Goal: Find specific page/section: Find specific page/section

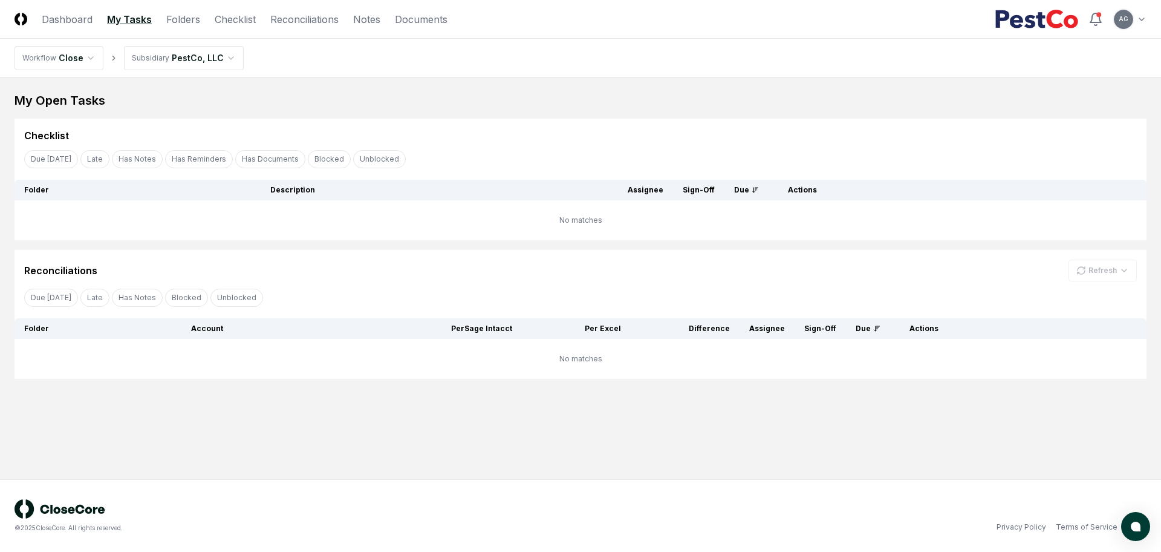
click at [555, 455] on main "My Open Tasks Cancel Reassign Checklist Due [DATE] Late Has Notes Has Reminders…" at bounding box center [580, 278] width 1161 height 402
click at [583, 448] on main "My Open Tasks Cancel Reassign Checklist Due [DATE] Late Has Notes Has Reminders…" at bounding box center [580, 278] width 1161 height 402
click at [253, 20] on link "Checklist" at bounding box center [235, 19] width 41 height 15
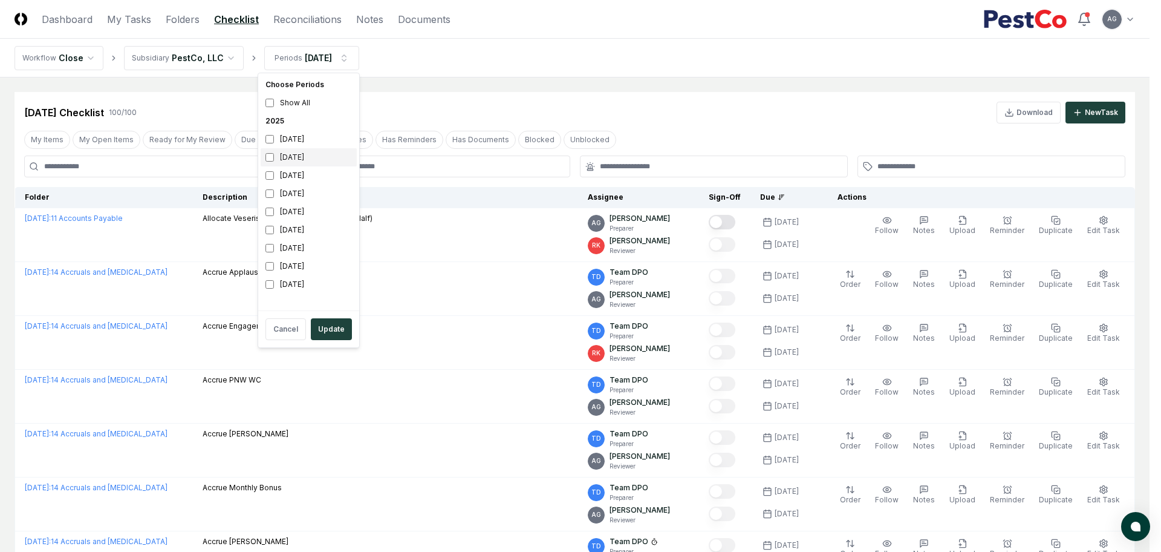
click at [298, 158] on div "[DATE]" at bounding box center [309, 157] width 96 height 18
click at [293, 140] on div "[DATE]" at bounding box center [309, 139] width 96 height 18
click at [328, 331] on button "Update" at bounding box center [331, 329] width 41 height 22
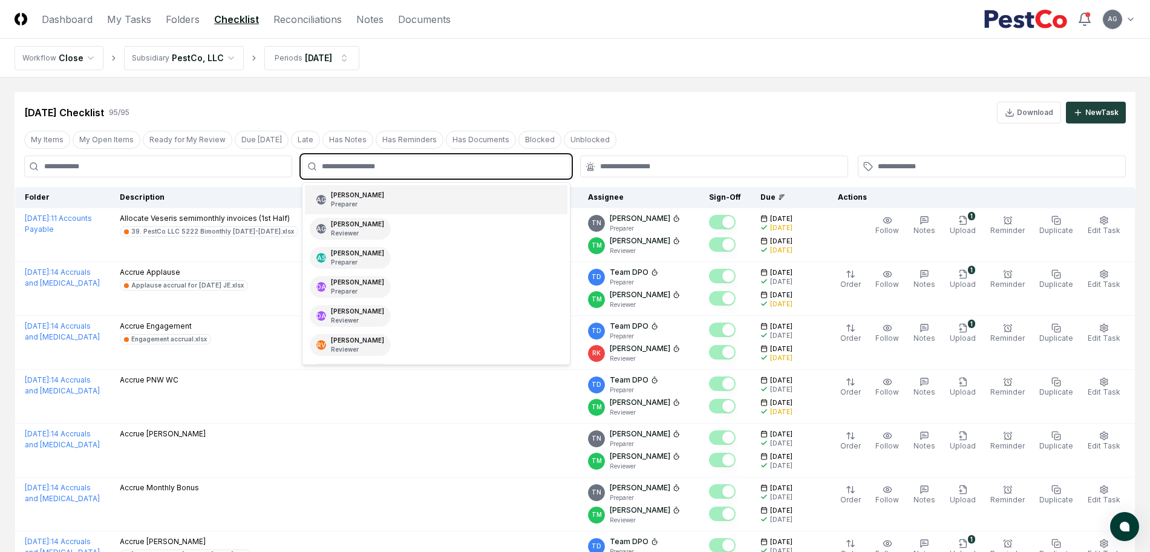
click at [482, 164] on input "text" at bounding box center [442, 166] width 240 height 11
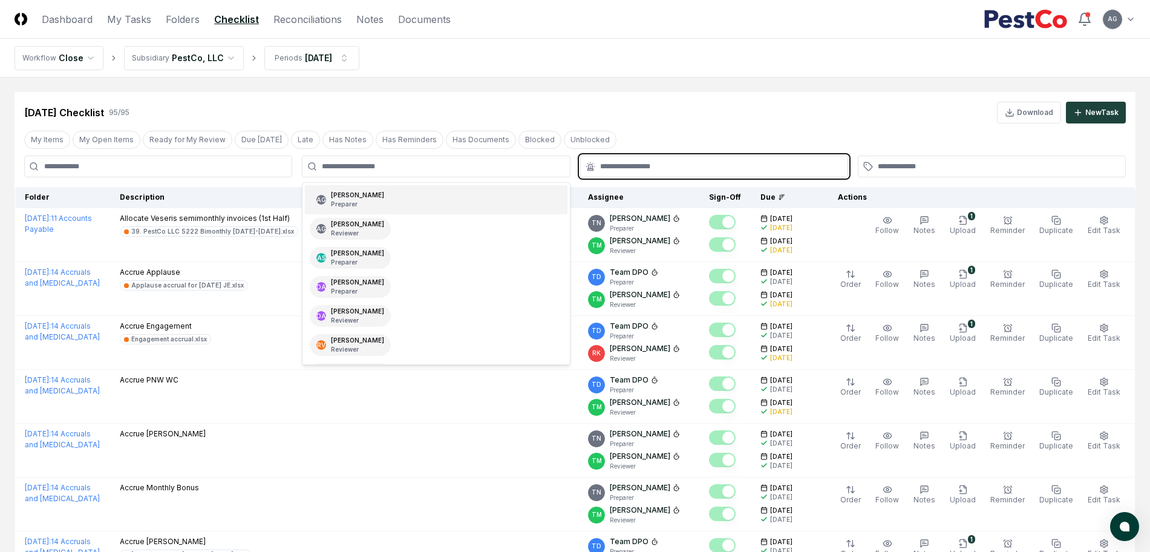
click at [606, 166] on input "text" at bounding box center [720, 166] width 240 height 11
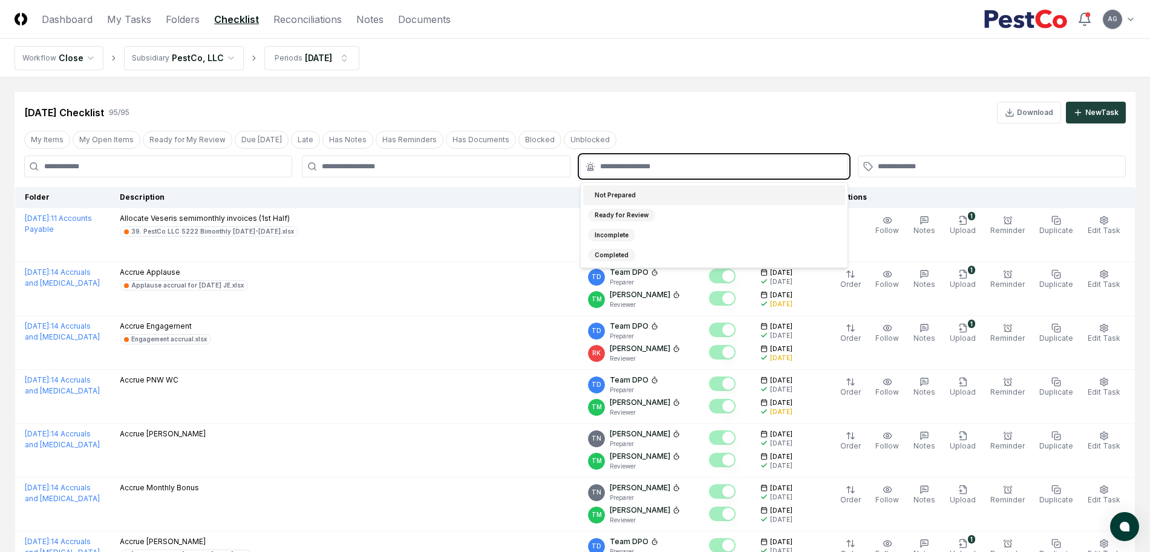
click at [621, 190] on div "Not Prepared" at bounding box center [615, 195] width 54 height 13
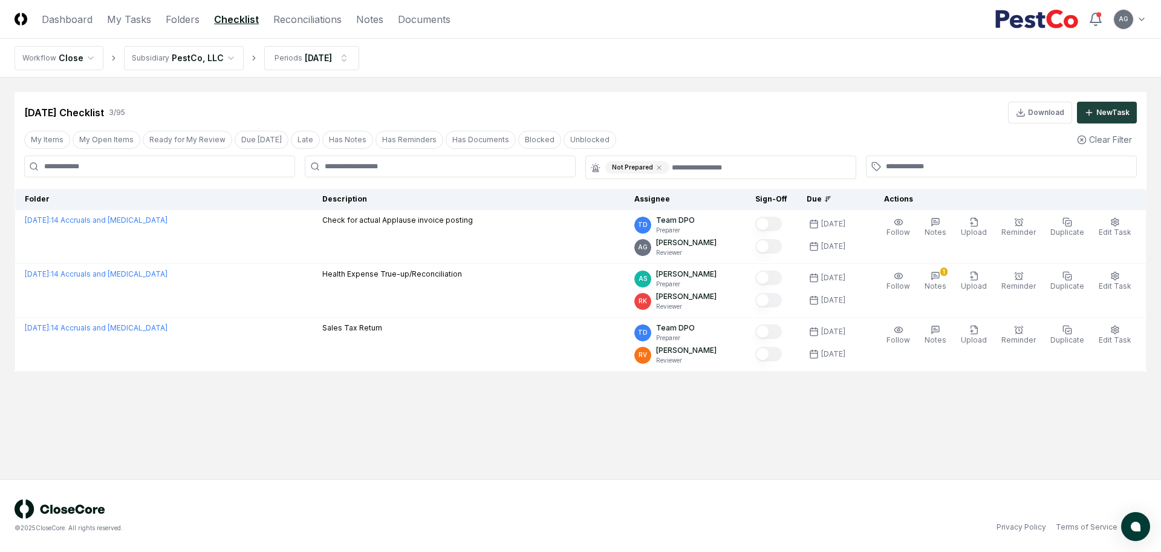
click at [627, 83] on main "Cancel Reassign [DATE] Checklist 3 / 95 Download New Task My Items My Open Item…" at bounding box center [580, 278] width 1161 height 402
click at [332, 21] on link "Reconciliations" at bounding box center [307, 19] width 68 height 15
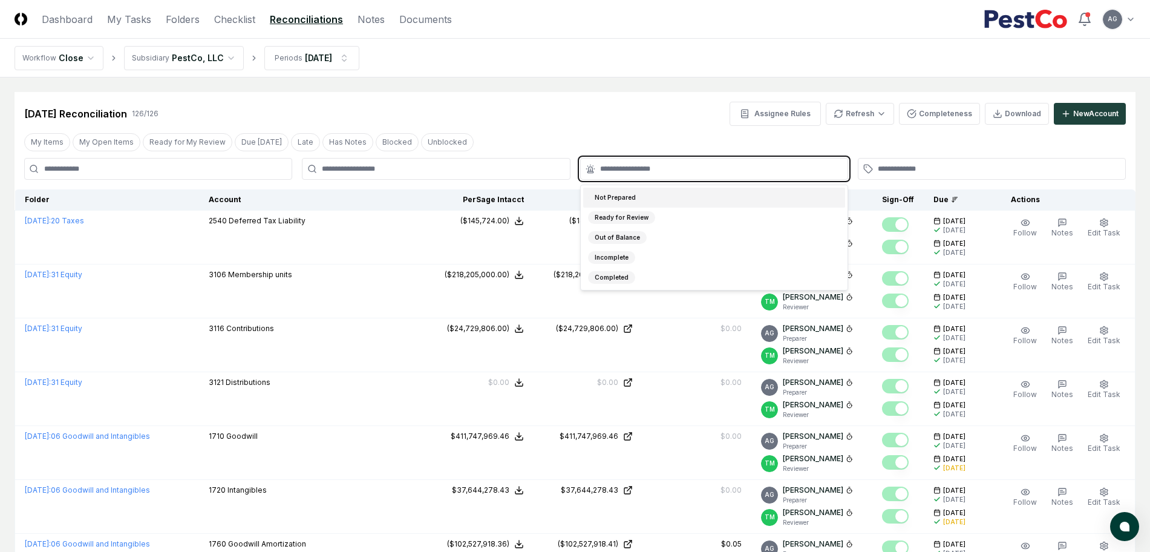
click at [667, 168] on input "text" at bounding box center [720, 168] width 240 height 11
click at [661, 198] on div "Not Prepared" at bounding box center [714, 198] width 262 height 20
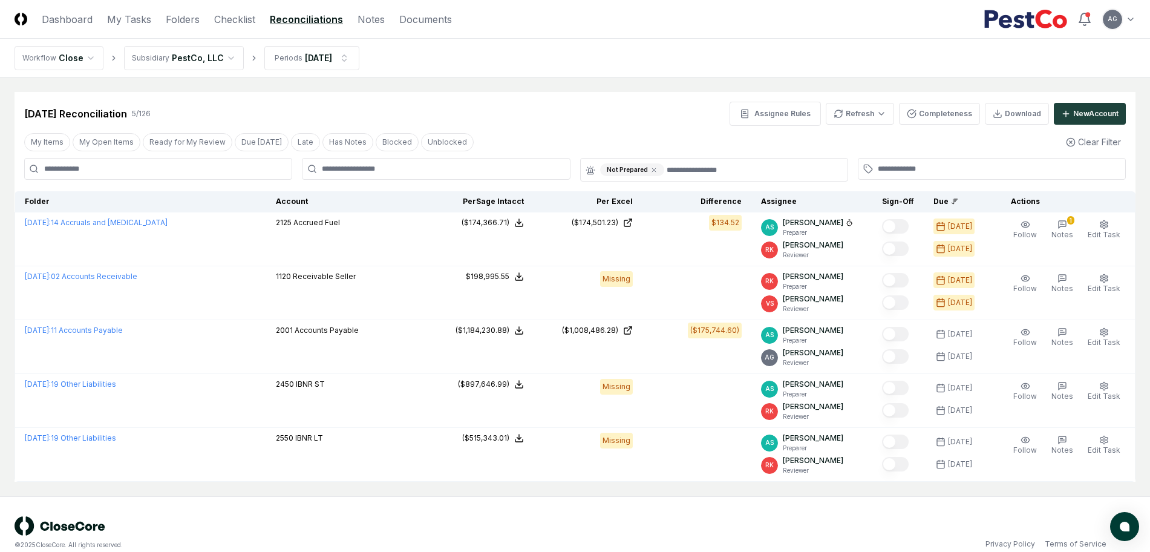
click at [633, 89] on main "Cancel Reassign [DATE] Reconciliation 5 / 126 Assignee Rules Refresh Completene…" at bounding box center [575, 286] width 1150 height 419
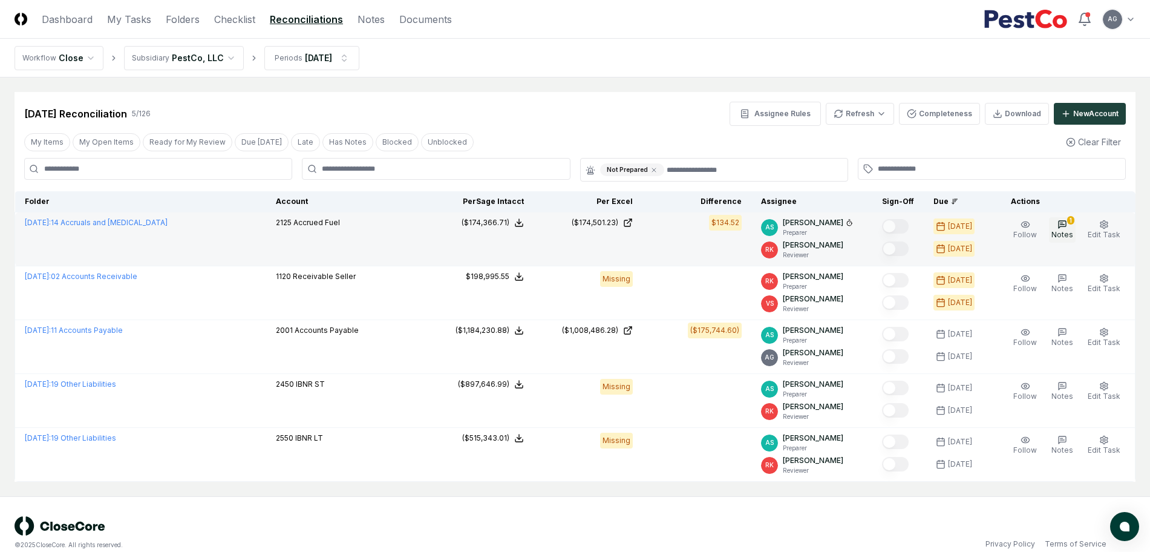
click at [1065, 232] on span "Notes" at bounding box center [1062, 234] width 22 height 9
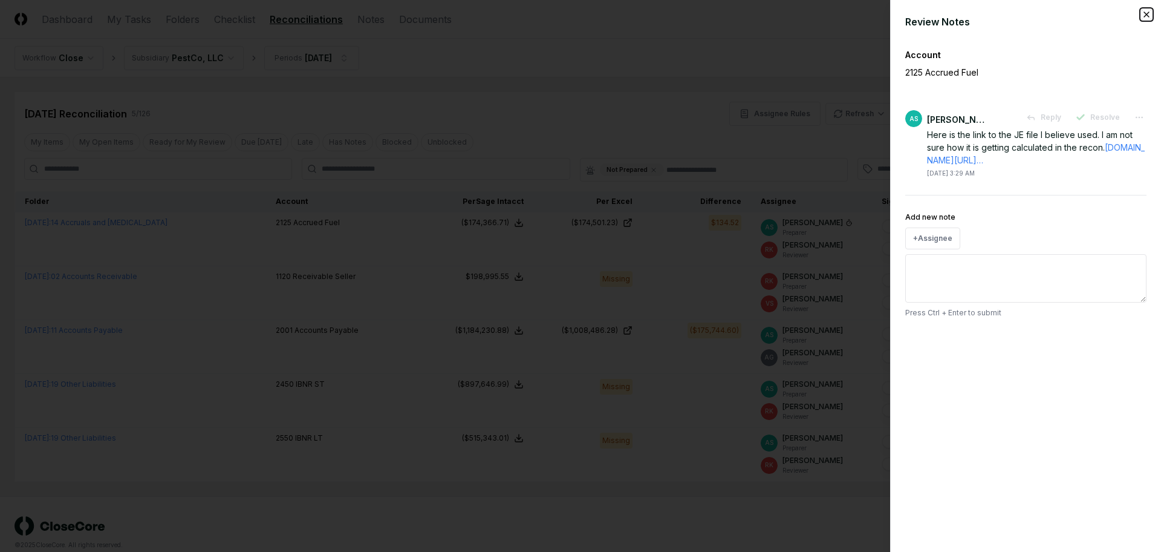
click at [1146, 11] on icon "button" at bounding box center [1147, 15] width 10 height 10
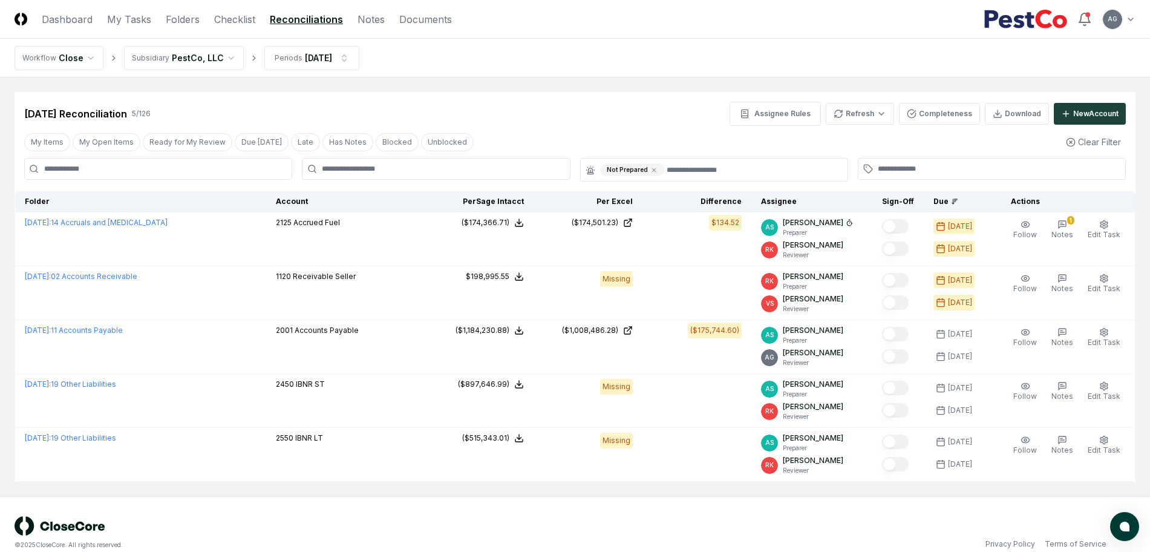
click at [587, 73] on nav "Workflow Close Subsidiary PestCo, LLC Periods [DATE]" at bounding box center [575, 58] width 1150 height 39
click at [727, 523] on div "© 2025 CloseCore. All rights reserved. Privacy Policy Terms of Service" at bounding box center [575, 532] width 1121 height 33
click at [702, 516] on div "© 2025 CloseCore. All rights reserved. Privacy Policy Terms of Service" at bounding box center [575, 532] width 1121 height 33
click at [251, 18] on link "Checklist" at bounding box center [234, 19] width 41 height 15
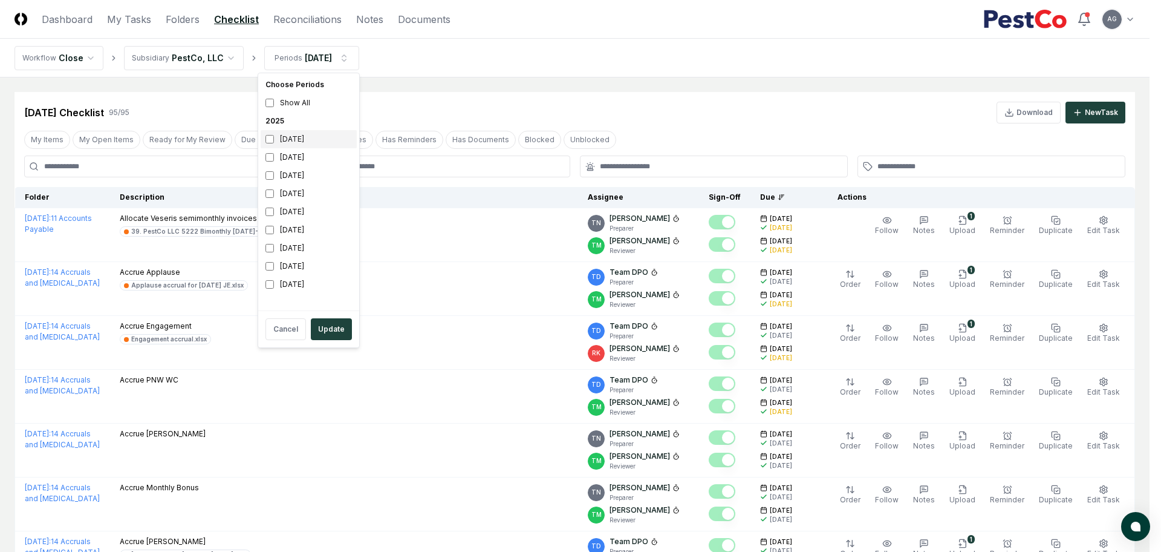
click at [286, 135] on div "[DATE]" at bounding box center [309, 139] width 96 height 18
click at [278, 153] on div "[DATE]" at bounding box center [309, 157] width 96 height 18
click at [336, 339] on button "Update" at bounding box center [331, 329] width 41 height 22
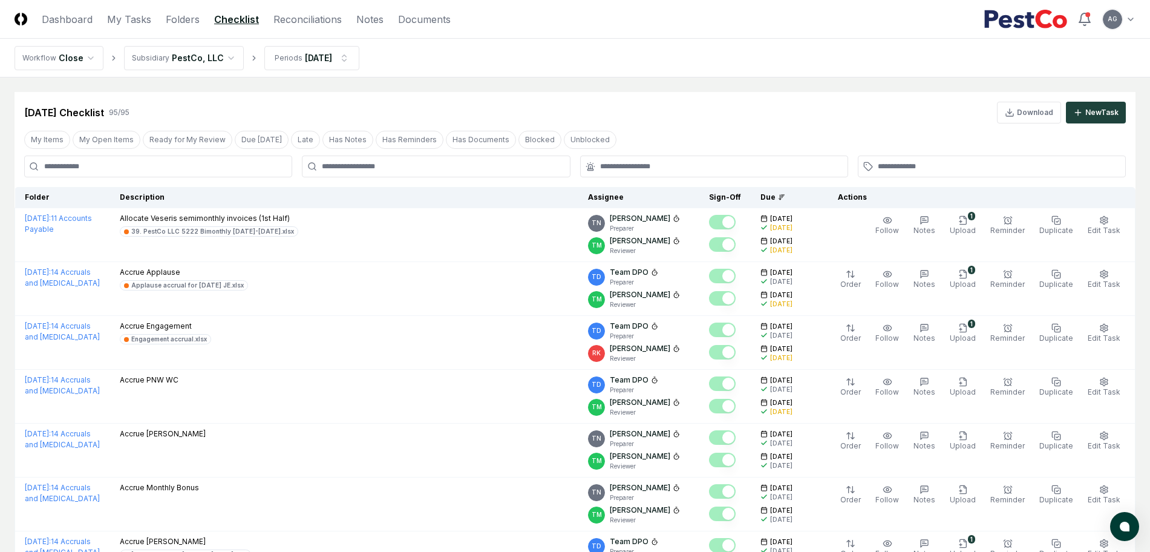
click at [656, 66] on nav "Workflow Close Subsidiary PestCo, LLC Periods [DATE]" at bounding box center [575, 58] width 1150 height 39
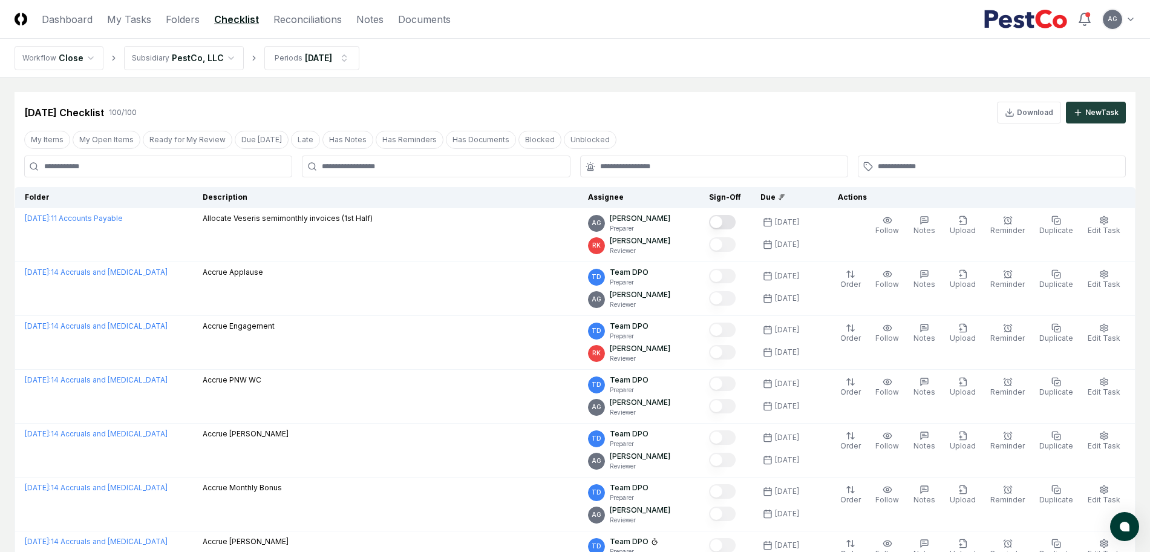
click at [774, 112] on div "[DATE] Checklist 100 / 100 Download New Task" at bounding box center [575, 113] width 1102 height 22
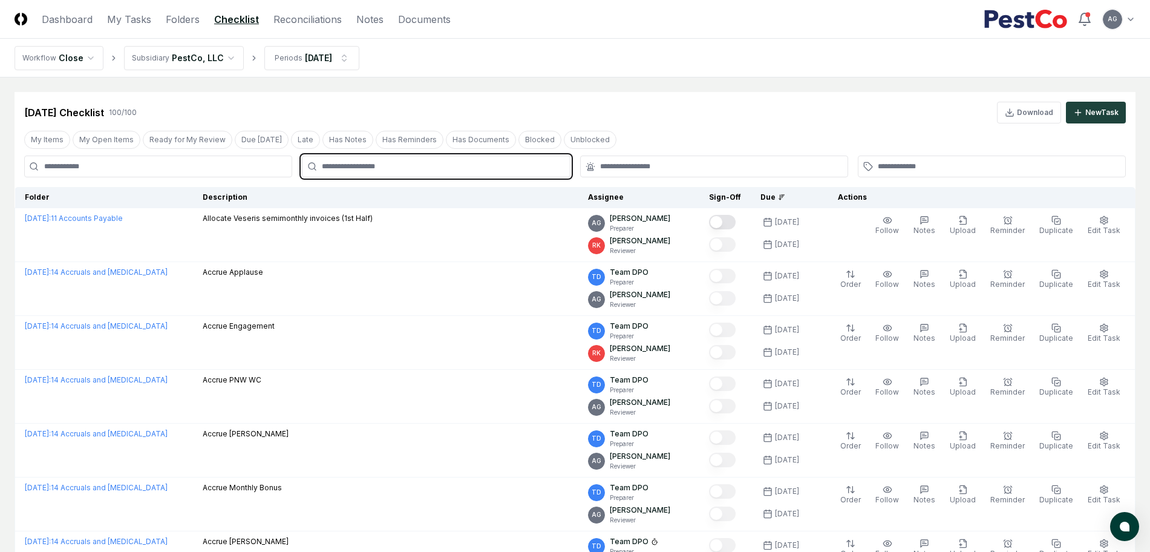
click at [505, 167] on input "text" at bounding box center [442, 166] width 240 height 11
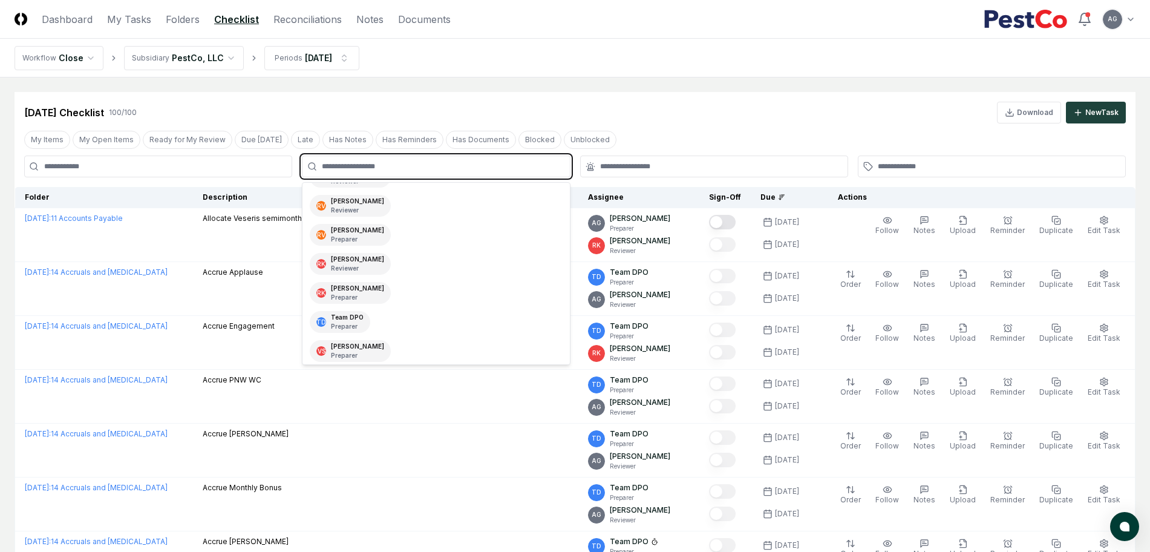
scroll to position [172, 0]
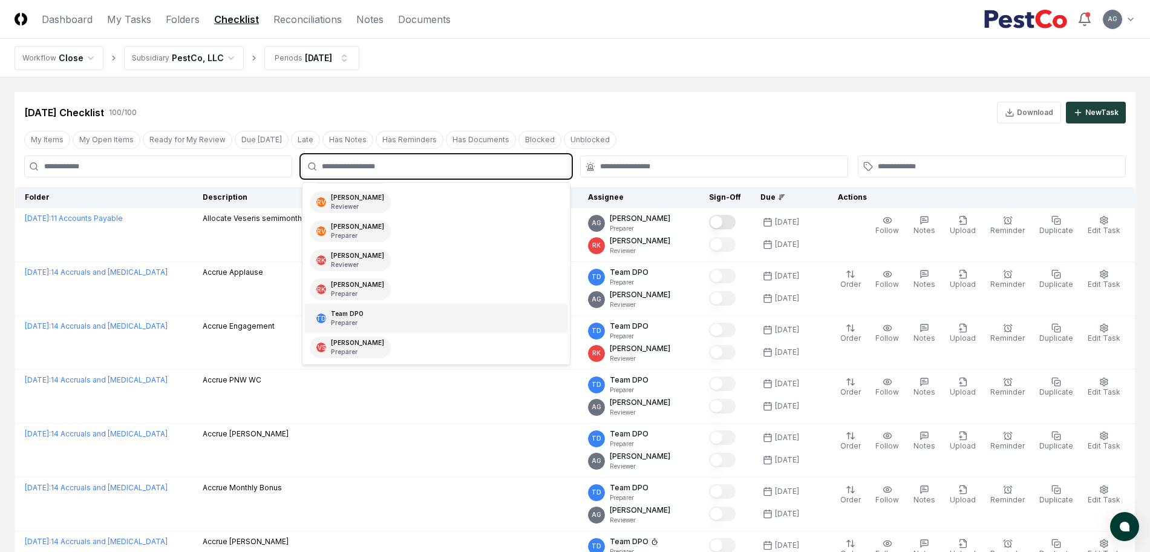
click at [397, 314] on div "TD Team DPO Preparer" at bounding box center [436, 318] width 262 height 29
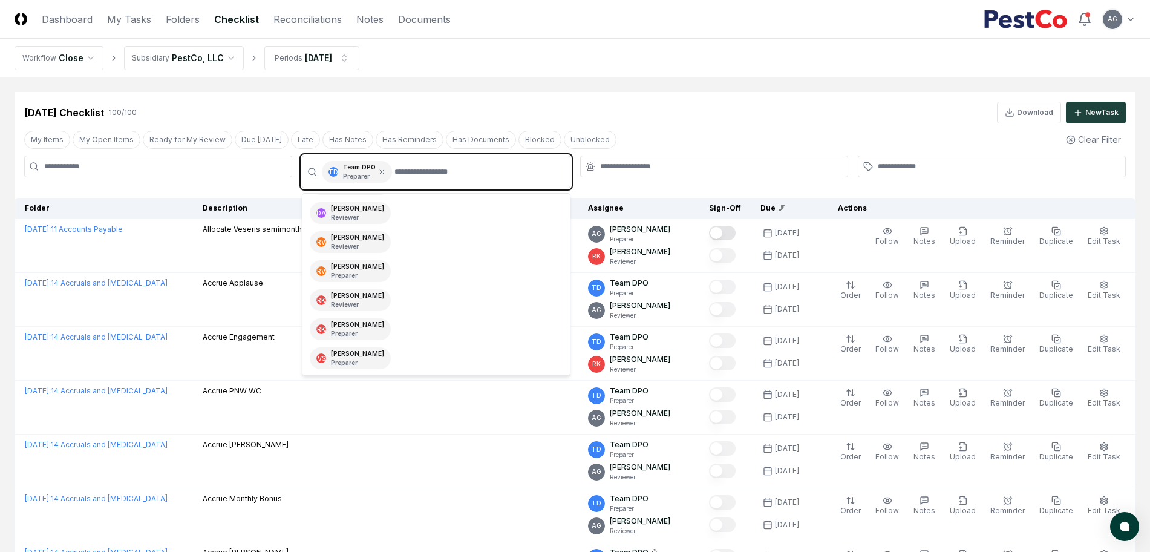
scroll to position [143, 0]
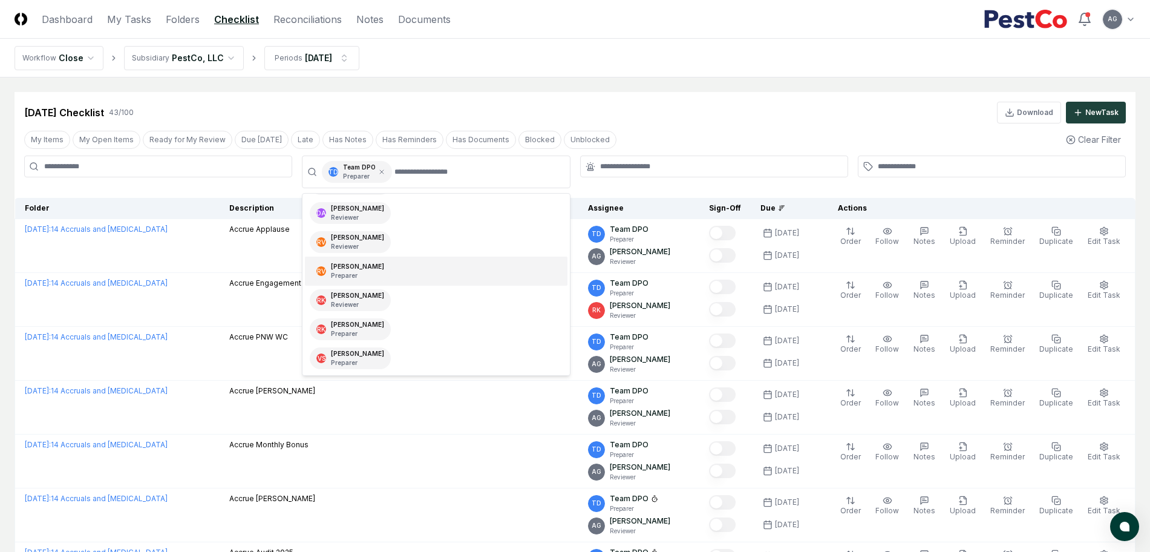
click at [682, 100] on div "[DATE] Checklist 43 / 100 Download New Task" at bounding box center [575, 107] width 1121 height 31
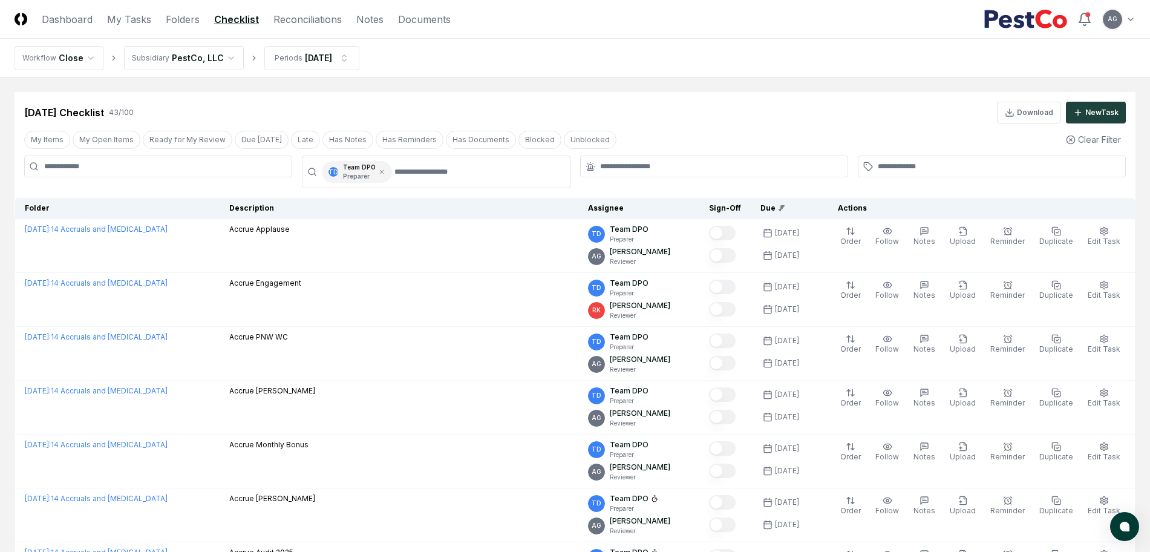
click at [773, 119] on div "[DATE] Checklist 43 / 100 Download New Task" at bounding box center [575, 113] width 1102 height 22
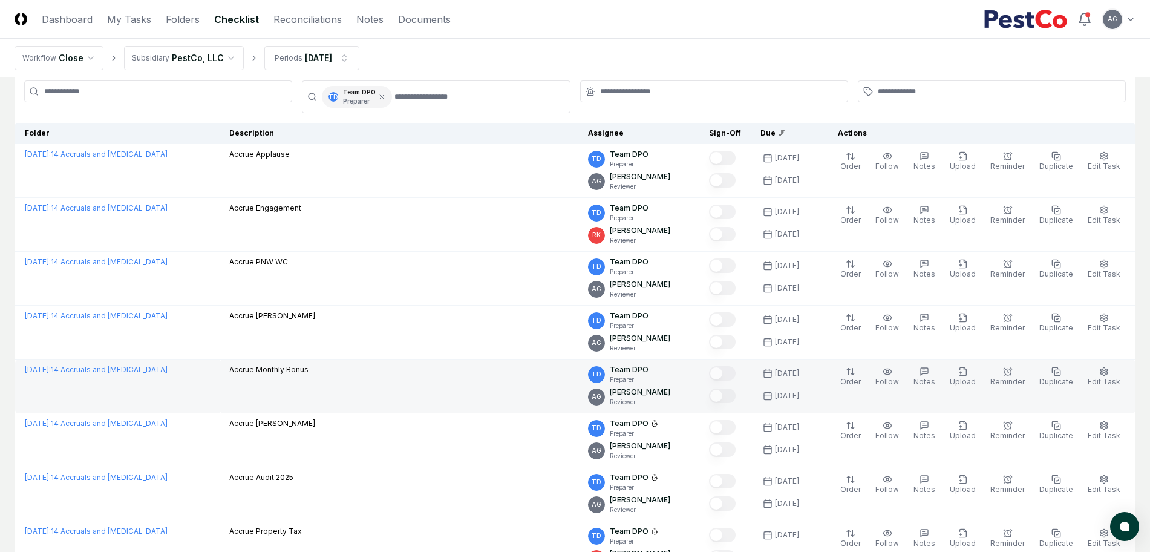
scroll to position [0, 0]
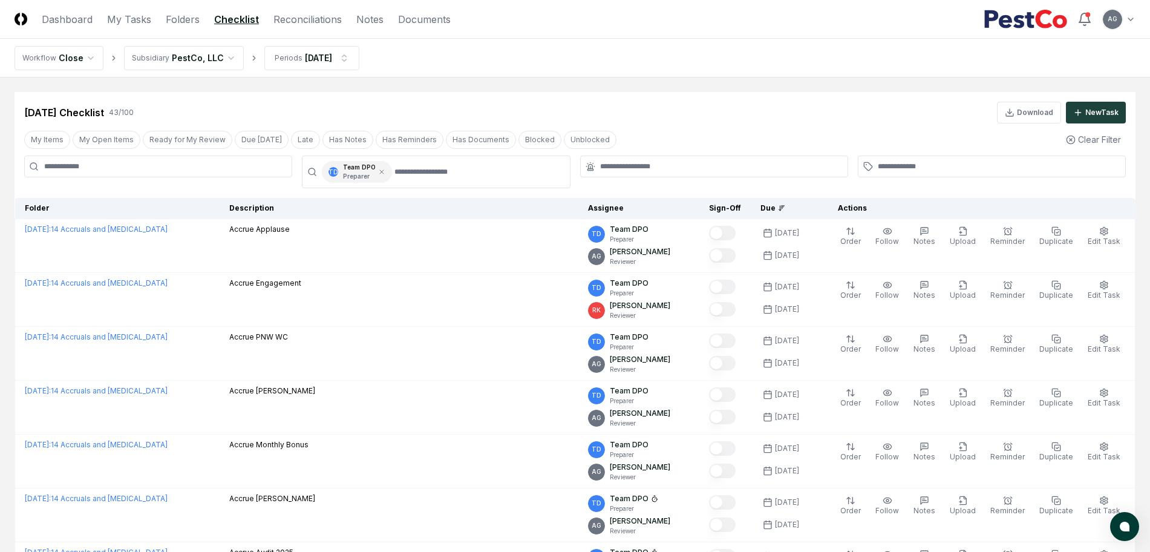
click at [742, 106] on div "[DATE] Checklist 43 / 100 Download New Task" at bounding box center [575, 113] width 1102 height 22
click at [298, 20] on link "Reconciliations" at bounding box center [307, 19] width 68 height 15
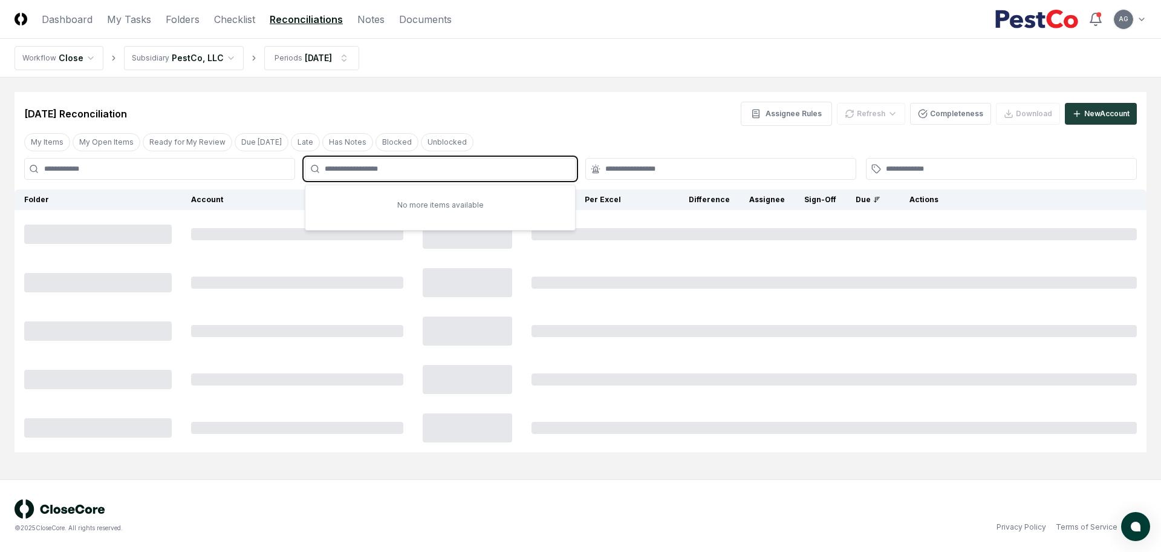
click at [488, 169] on input "text" at bounding box center [446, 168] width 243 height 11
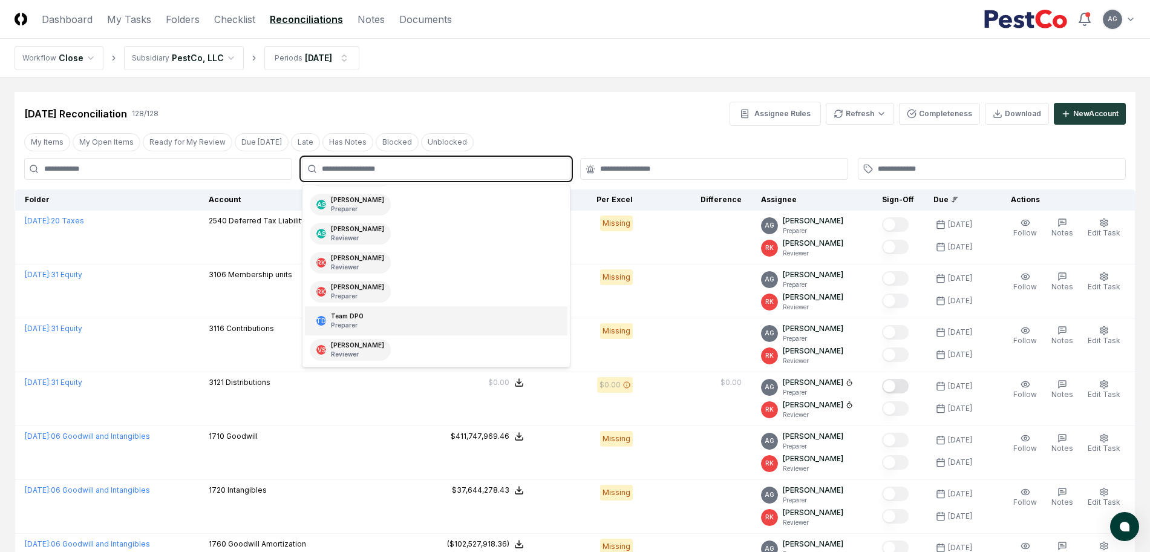
click at [404, 333] on div "TD Team DPO Preparer" at bounding box center [436, 320] width 262 height 29
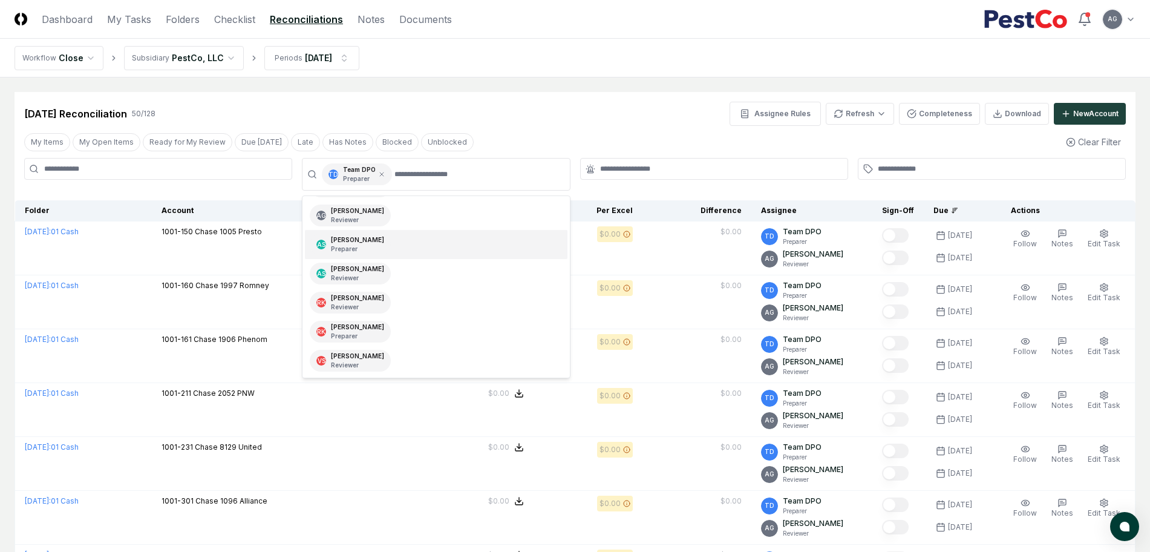
click at [633, 41] on nav "Workflow Close Subsidiary PestCo, LLC Periods [DATE]" at bounding box center [575, 58] width 1150 height 39
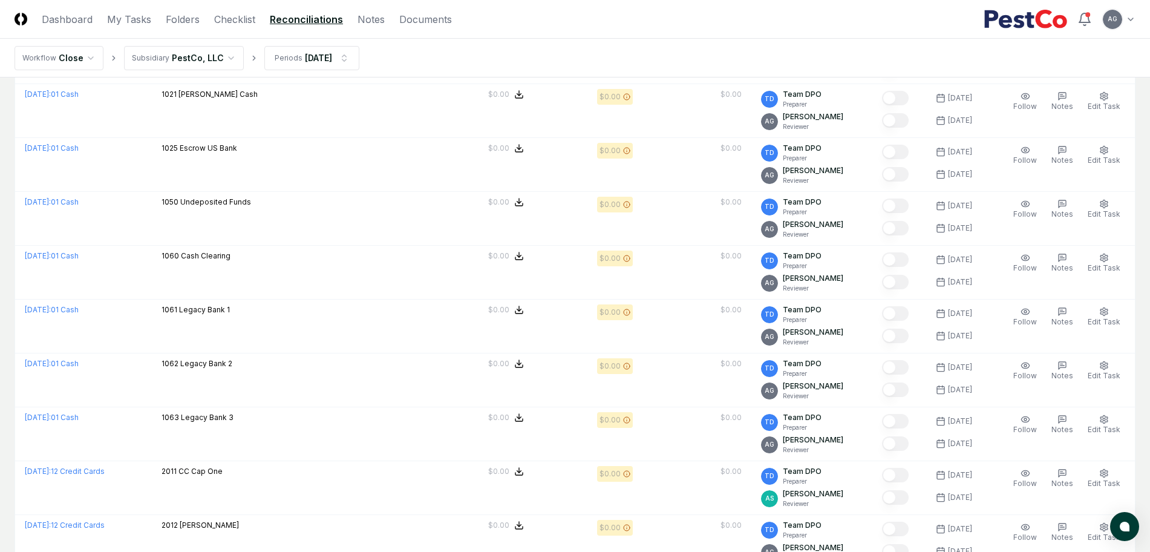
scroll to position [1966, 0]
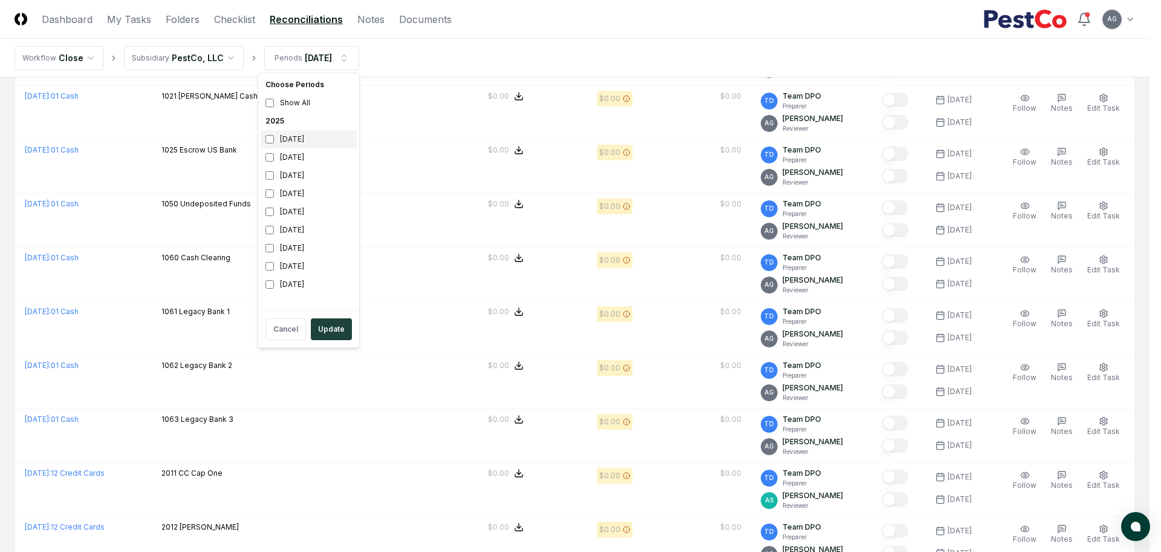
click at [295, 139] on div "[DATE]" at bounding box center [309, 139] width 96 height 18
click at [293, 163] on div "[DATE]" at bounding box center [309, 157] width 96 height 18
click at [331, 329] on button "Update" at bounding box center [331, 329] width 41 height 22
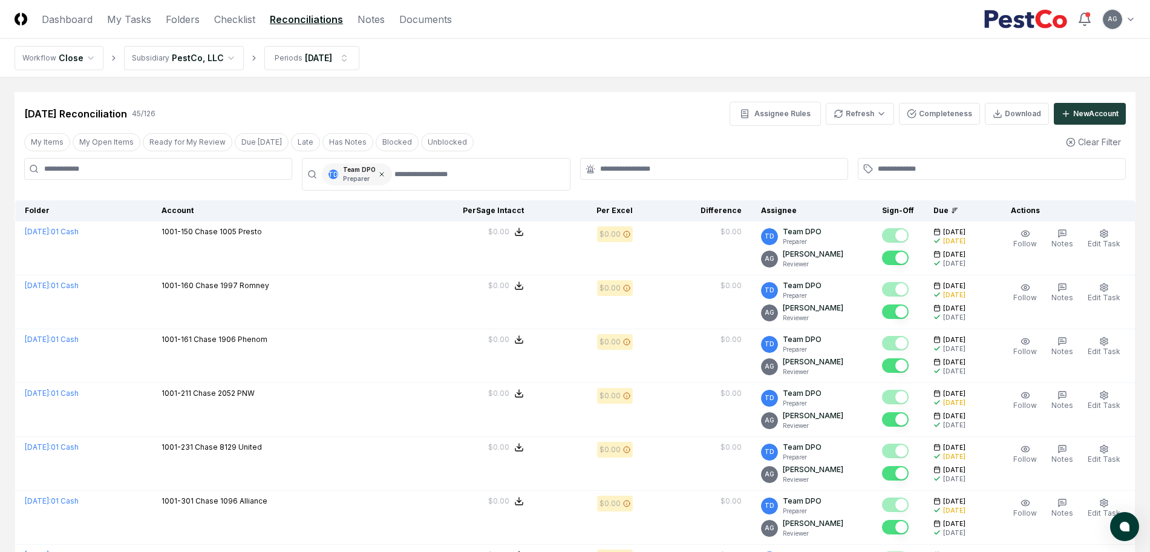
click at [380, 173] on icon at bounding box center [382, 174] width 4 height 4
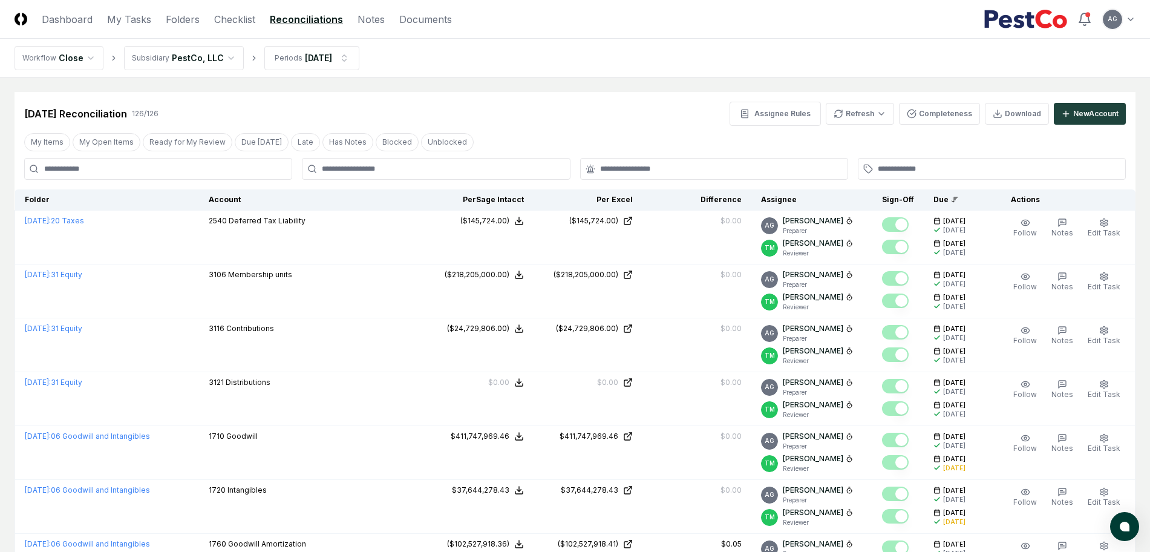
click at [155, 170] on input at bounding box center [158, 169] width 268 height 22
paste input "**********"
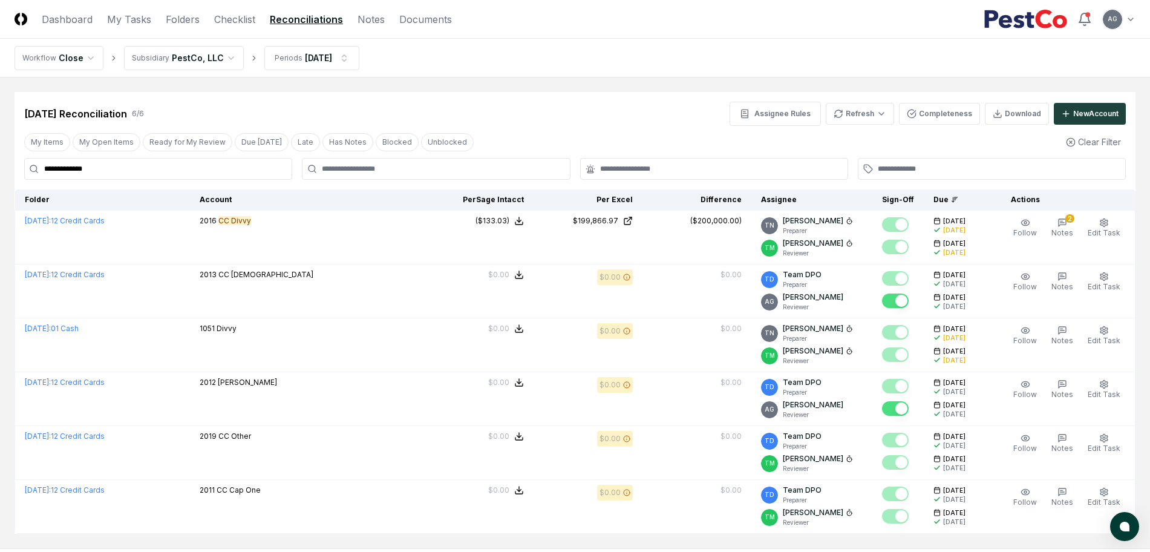
click at [528, 108] on div "[DATE] Reconciliation 6 / 6 Assignee Rules Refresh Completeness Download New Ac…" at bounding box center [575, 114] width 1102 height 24
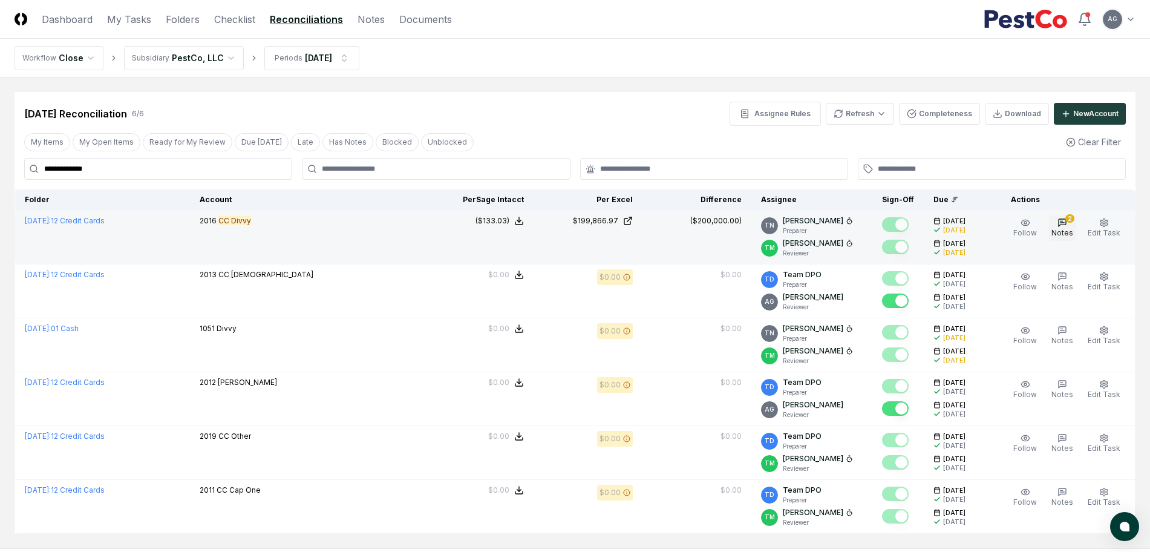
click at [1070, 231] on span "Notes" at bounding box center [1062, 232] width 22 height 9
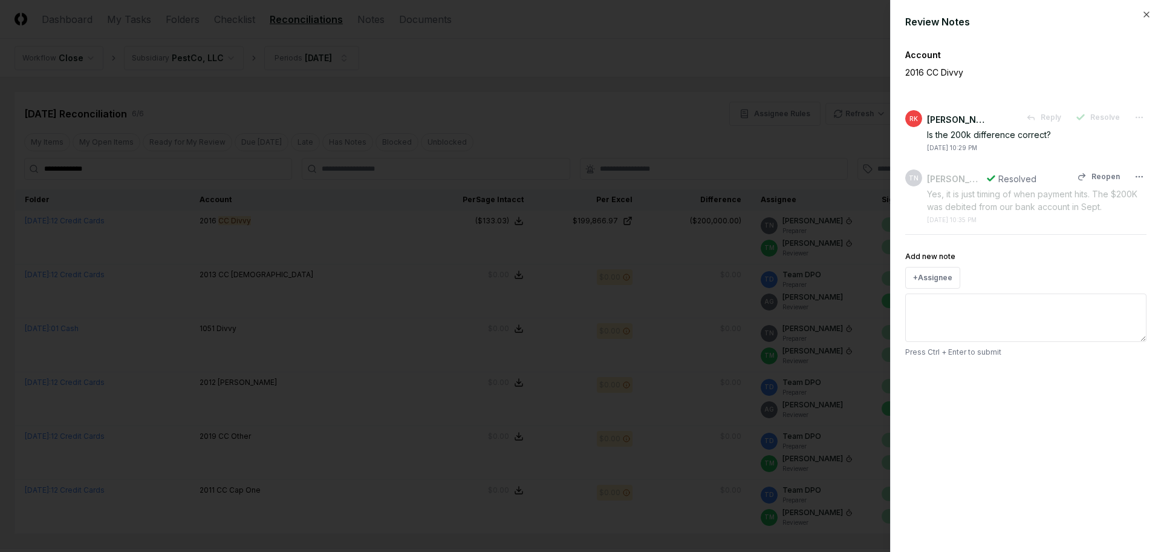
click at [1043, 198] on div "Yes, it is just timing of when payment hits. The $200K was debited from our ban…" at bounding box center [1037, 200] width 220 height 25
click at [714, 82] on div at bounding box center [580, 276] width 1161 height 552
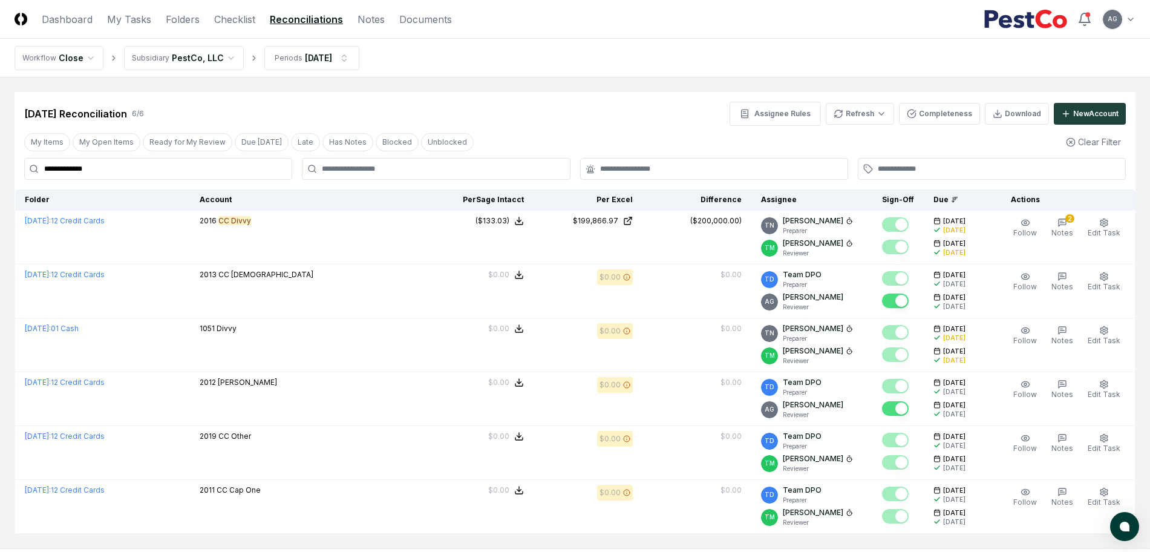
drag, startPoint x: 181, startPoint y: 168, endPoint x: 44, endPoint y: 166, distance: 136.7
click at [44, 166] on input "**********" at bounding box center [158, 169] width 268 height 22
paste input
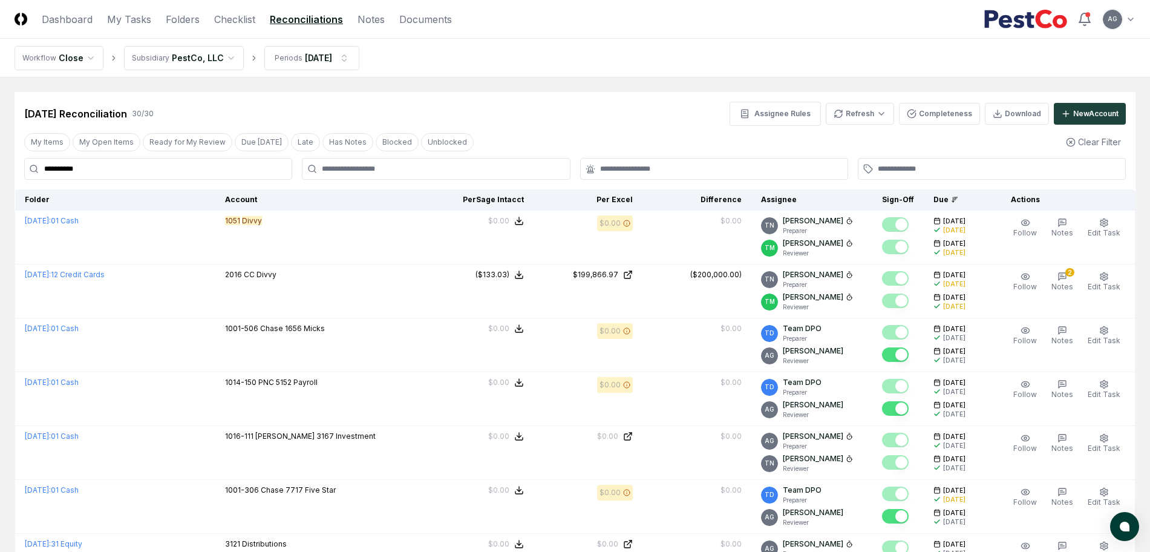
type input "**********"
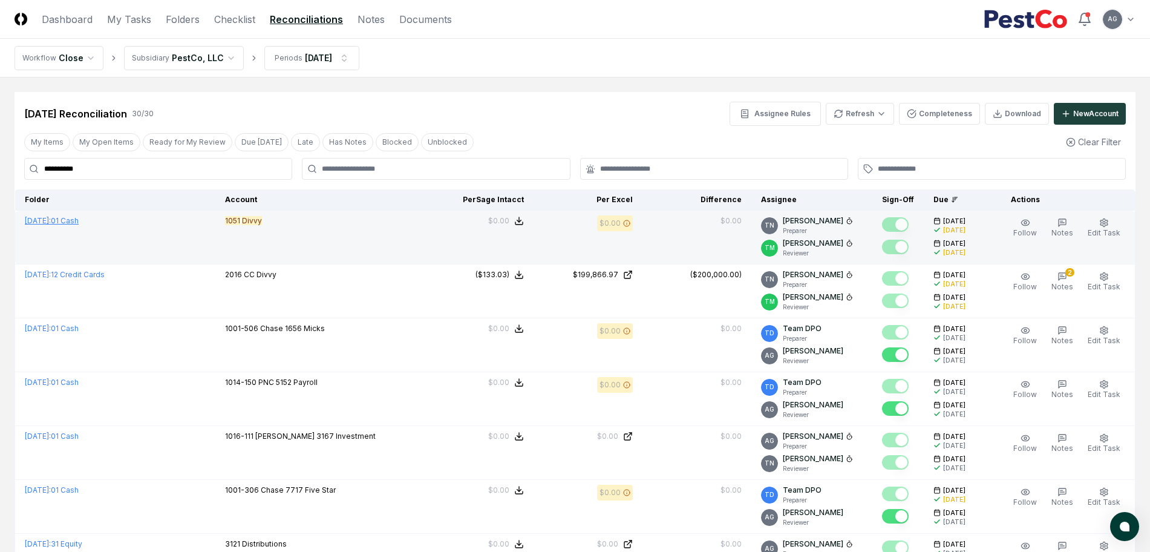
click at [79, 220] on link "[DATE] : 01 Cash" at bounding box center [52, 220] width 54 height 9
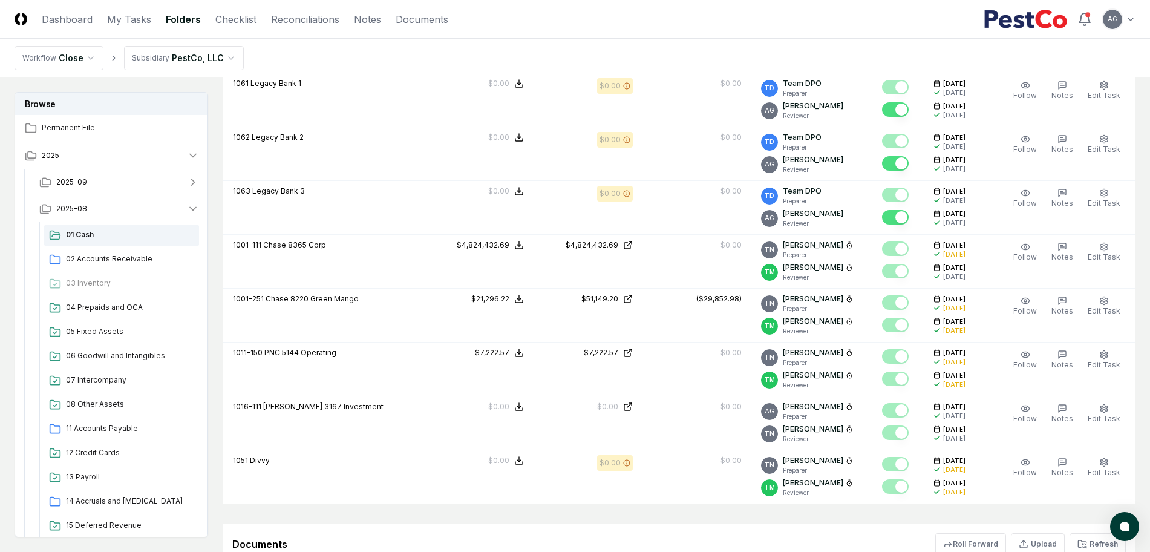
scroll to position [2841, 0]
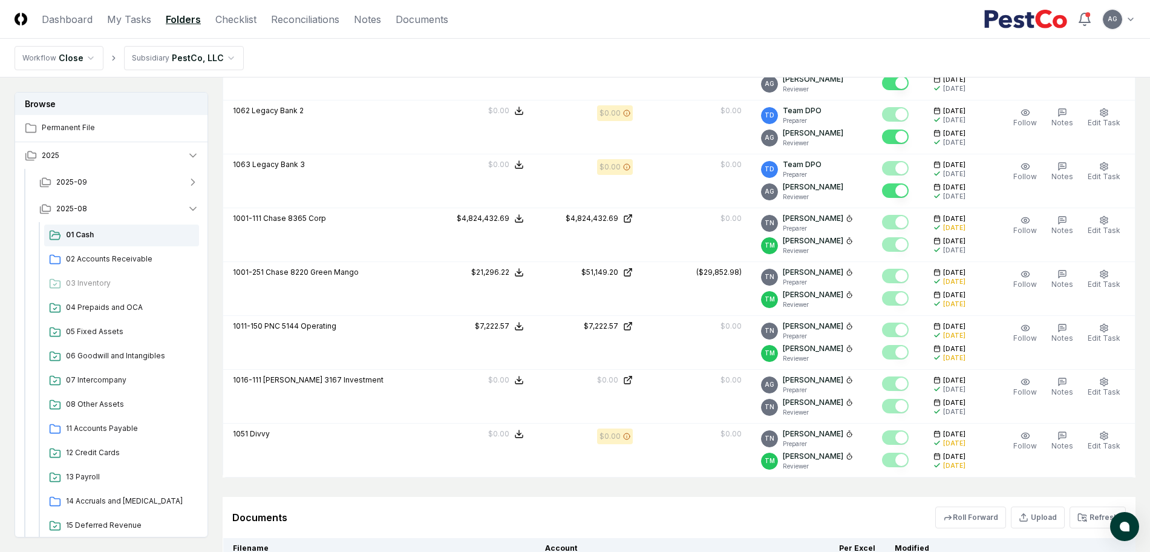
click at [675, 499] on div "Documents Roll Forward Upload Refresh" at bounding box center [679, 517] width 913 height 41
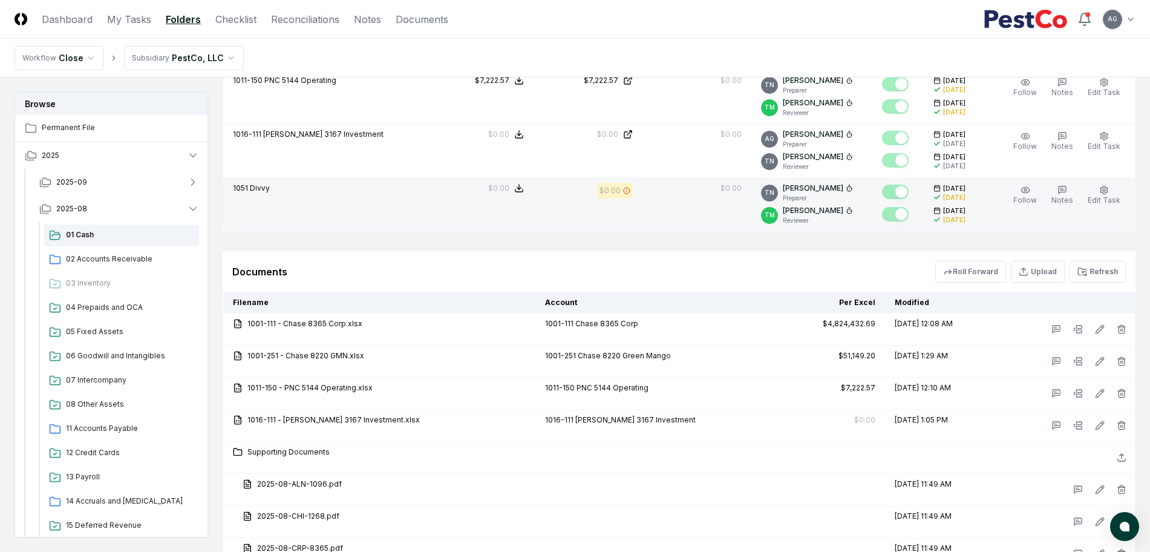
scroll to position [3219, 0]
